Goal: Navigation & Orientation: Go to known website

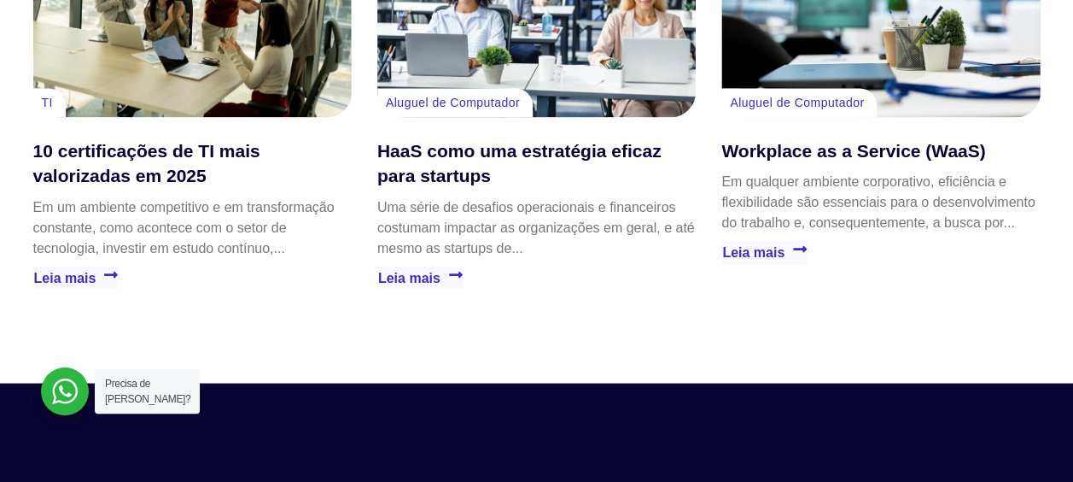
scroll to position [5203, 0]
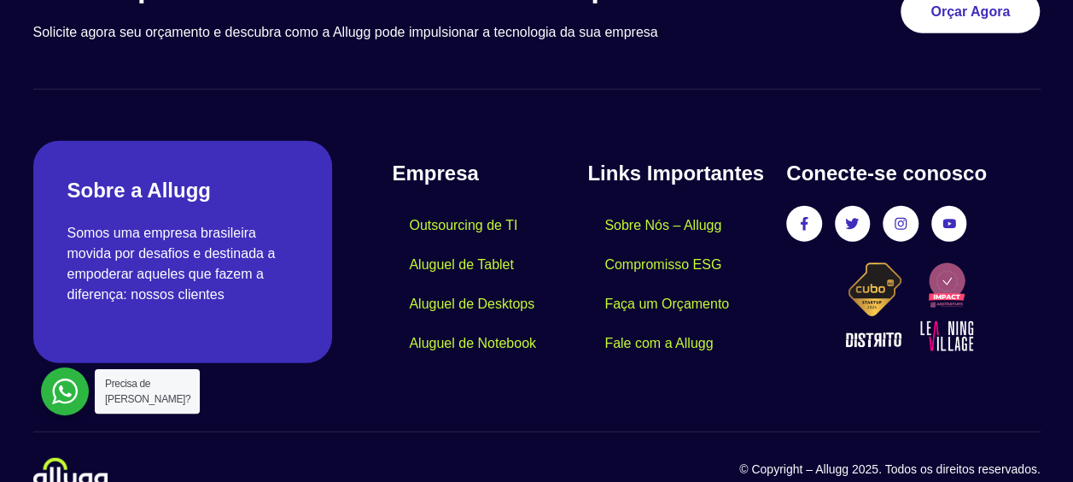
click at [67, 386] on div at bounding box center [65, 391] width 48 height 48
drag, startPoint x: 68, startPoint y: 388, endPoint x: 50, endPoint y: 398, distance: 21.0
drag, startPoint x: 50, startPoint y: 398, endPoint x: 72, endPoint y: 400, distance: 22.3
click at [72, 400] on div at bounding box center [65, 391] width 48 height 48
click at [68, 394] on div at bounding box center [65, 391] width 48 height 48
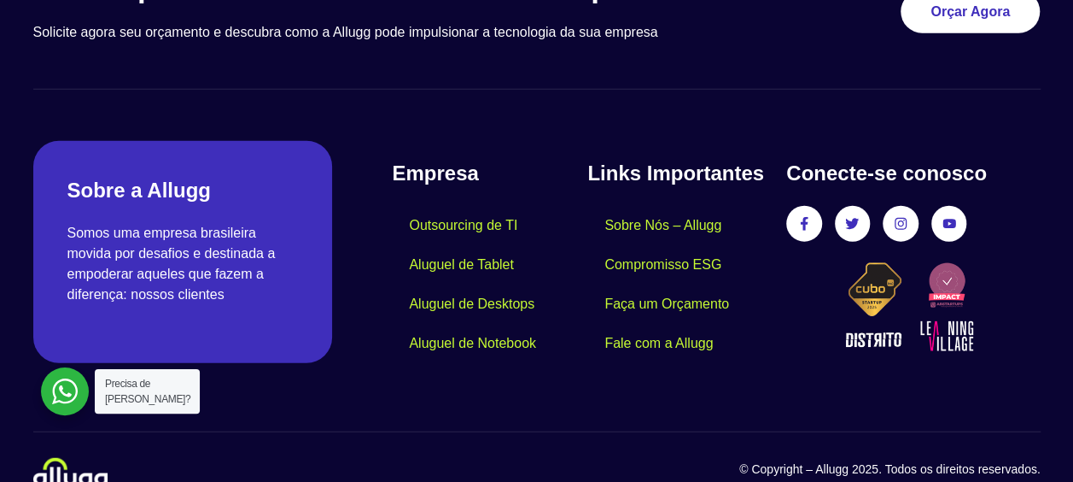
click at [70, 388] on div at bounding box center [65, 391] width 48 height 48
drag, startPoint x: 807, startPoint y: 183, endPoint x: 828, endPoint y: 155, distance: 35.3
click at [837, 158] on h4 "Conecte-se conosco" at bounding box center [913, 173] width 254 height 31
click at [806, 207] on link "Facebook-f" at bounding box center [804, 223] width 32 height 32
click at [810, 207] on link "Facebook-f" at bounding box center [804, 223] width 32 height 32
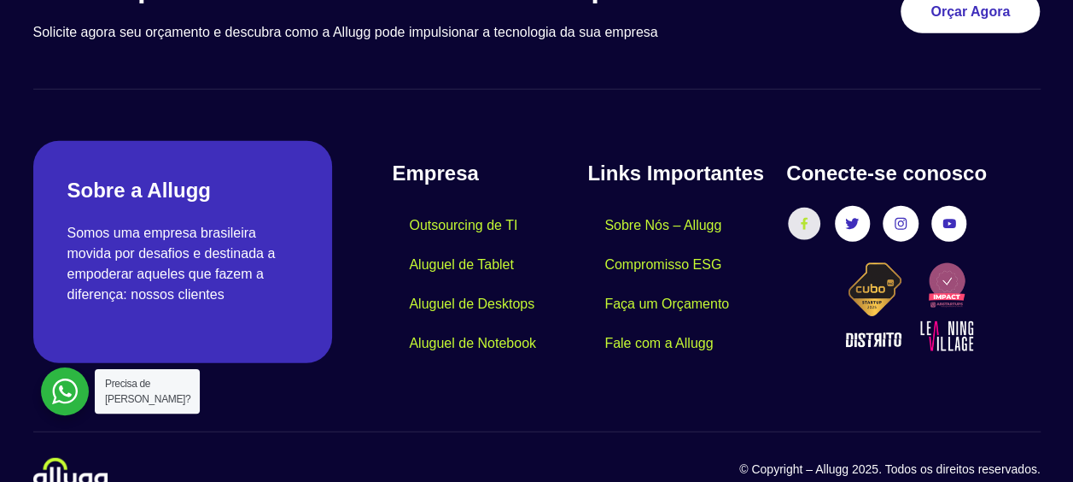
click at [806, 218] on icon at bounding box center [804, 224] width 7 height 12
drag, startPoint x: 806, startPoint y: 188, endPoint x: 862, endPoint y: 109, distance: 96.7
click at [862, 141] on div "Conecte-se conosco Facebook-f Twitter Instagram Youtube" at bounding box center [904, 252] width 271 height 222
drag, startPoint x: 862, startPoint y: 109, endPoint x: 856, endPoint y: 196, distance: 86.5
drag, startPoint x: 856, startPoint y: 196, endPoint x: 890, endPoint y: 190, distance: 34.7
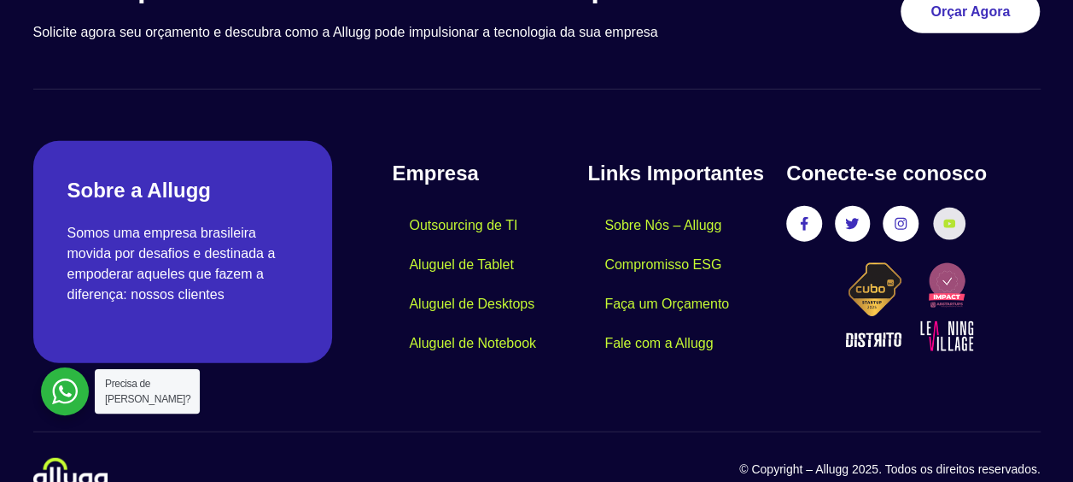
drag, startPoint x: 890, startPoint y: 190, endPoint x: 953, endPoint y: 181, distance: 63.8
drag, startPoint x: 953, startPoint y: 181, endPoint x: 435, endPoint y: 400, distance: 561.7
click at [439, 431] on section "© Copyright – Allugg 2025. Todos os direitos reservados." at bounding box center [536, 461] width 1007 height 61
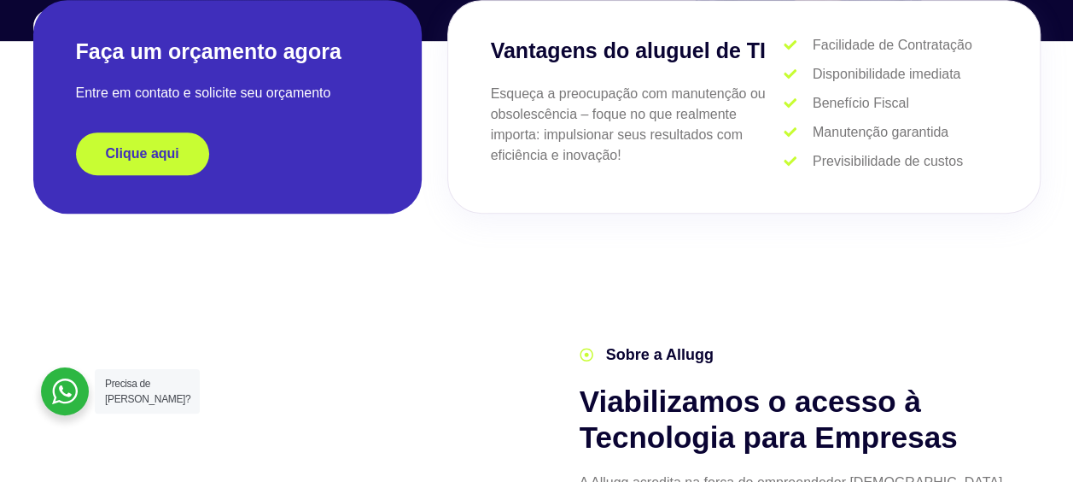
scroll to position [0, 0]
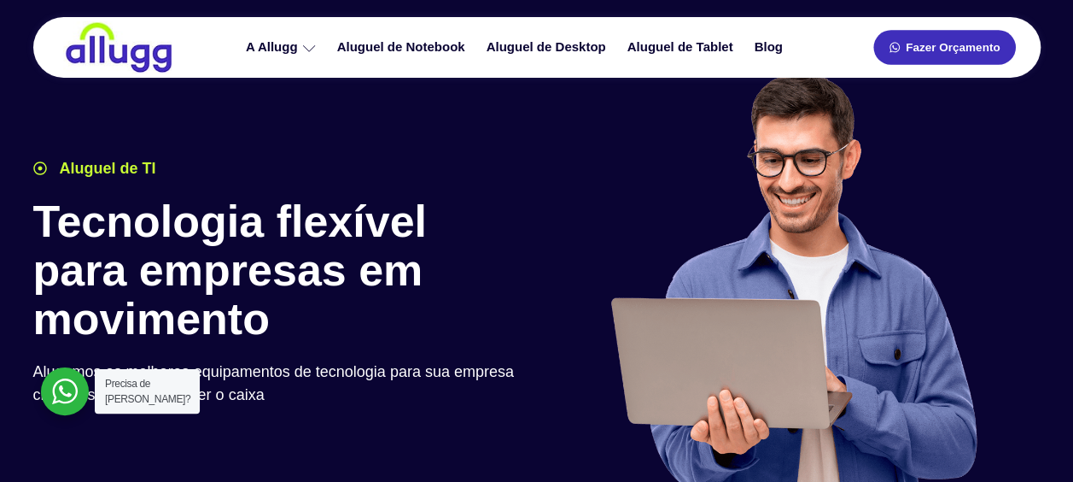
click at [897, 46] on icon at bounding box center [895, 48] width 12 height 12
